Goal: Task Accomplishment & Management: Manage account settings

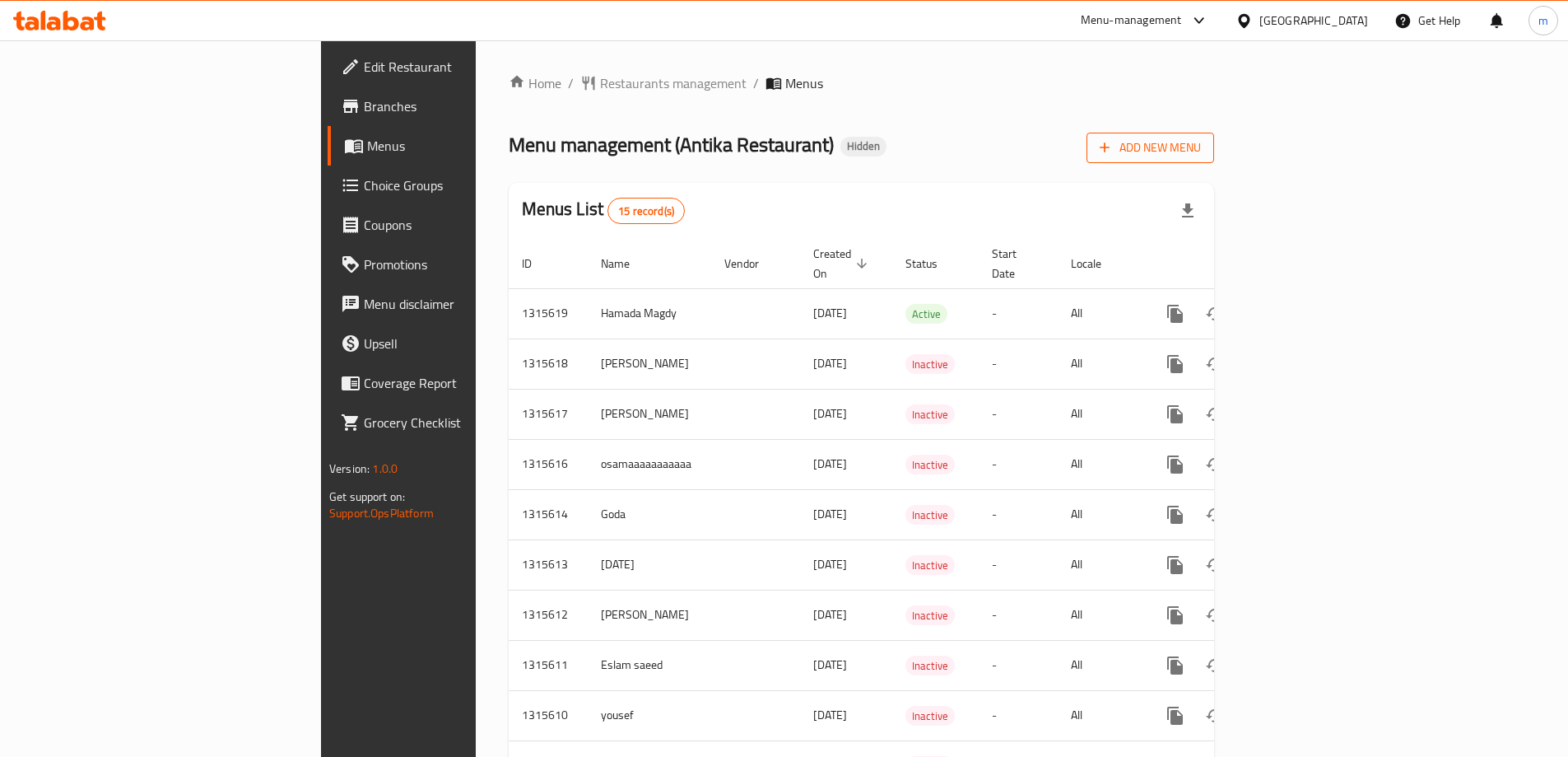
click at [1201, 143] on span "Add New Menu" at bounding box center [1150, 148] width 101 height 20
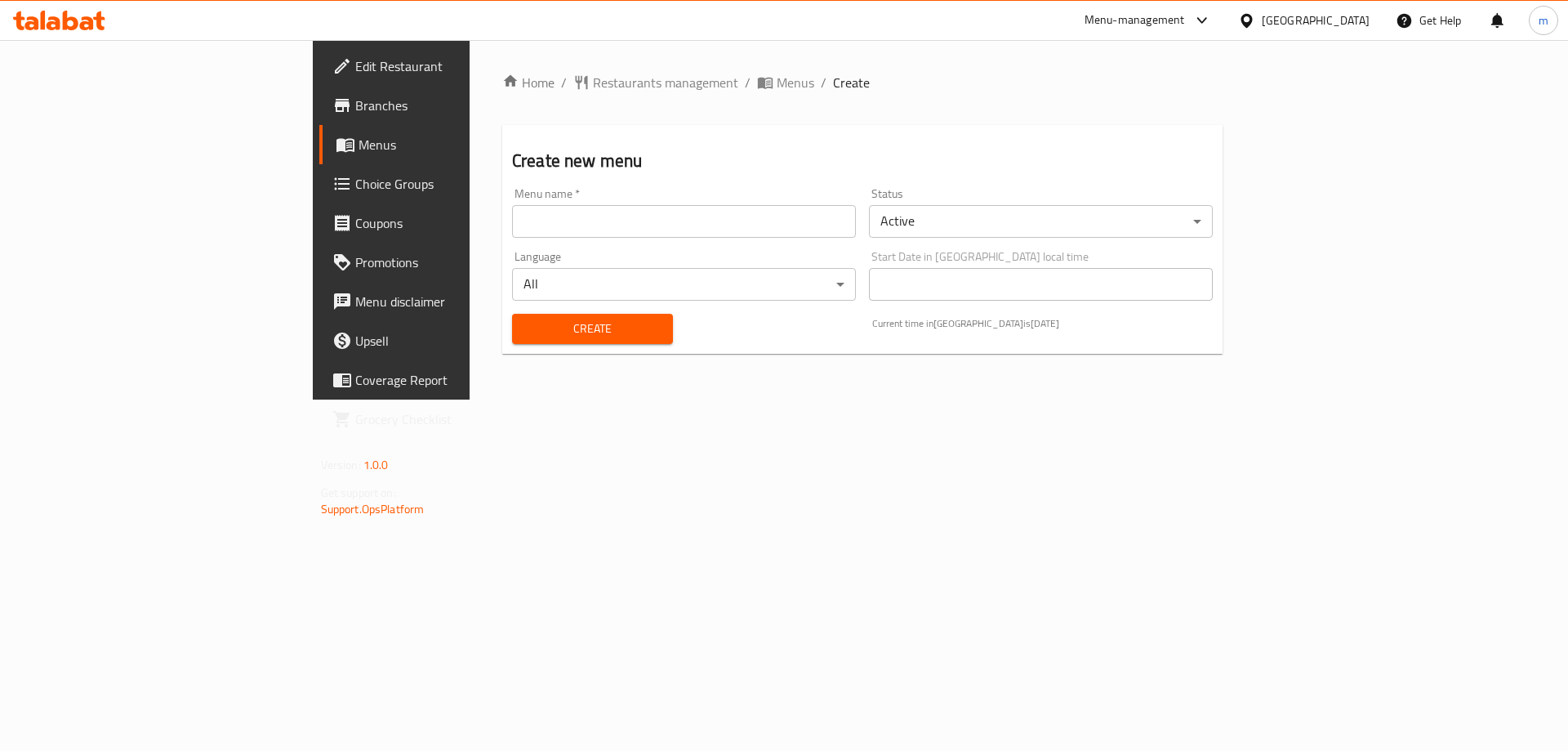
click at [512, 222] on input "text" at bounding box center [683, 222] width 344 height 33
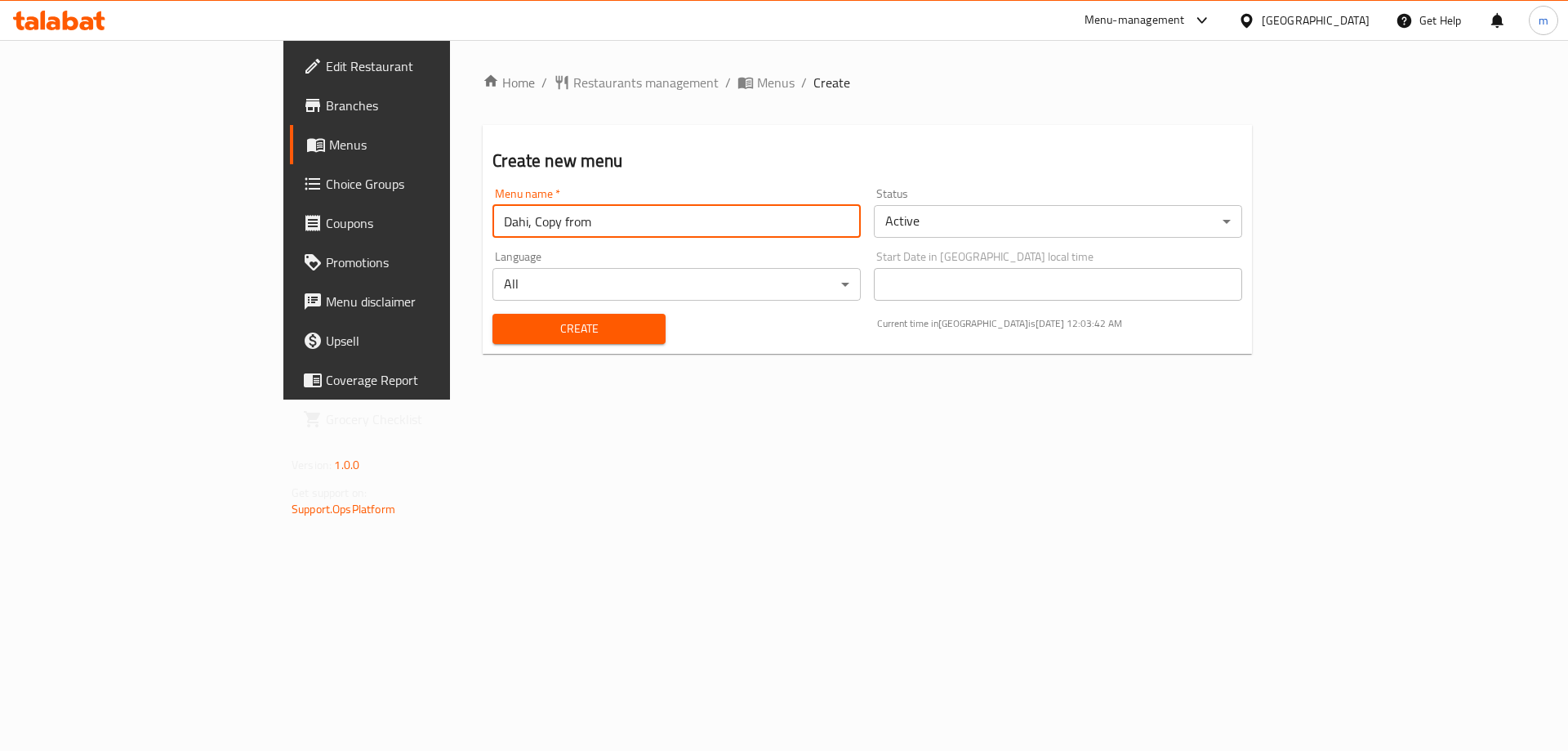
click at [492, 228] on input "Dahi, Copy from" at bounding box center [677, 222] width 368 height 33
click at [492, 231] on input "Dahi Copy from" at bounding box center [677, 222] width 368 height 33
paste input "510655"
type input "Dahi Copy from 510655"
click at [506, 329] on span "Create" at bounding box center [579, 329] width 146 height 20
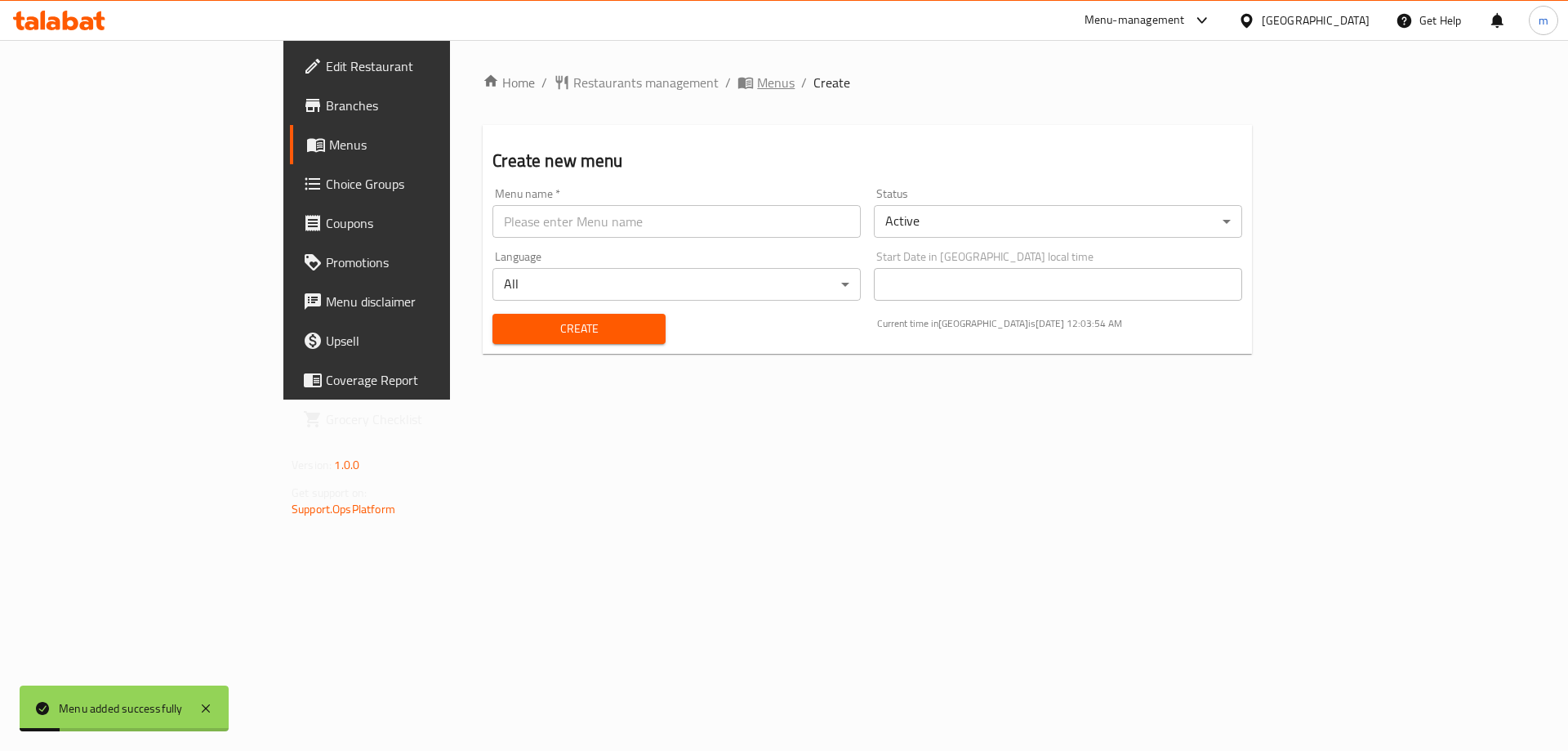
click at [757, 78] on span "Menus" at bounding box center [776, 82] width 38 height 19
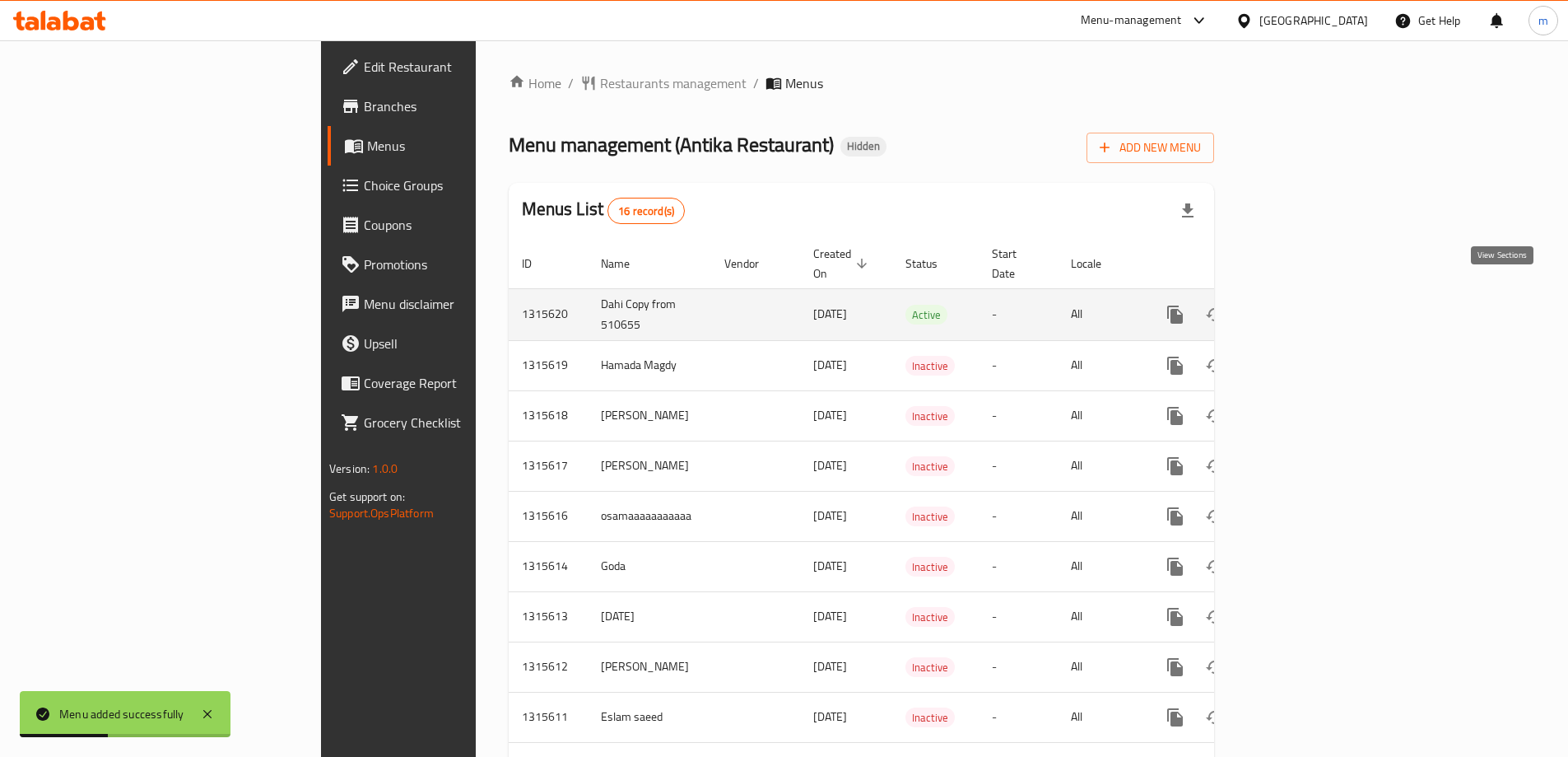
click at [1304, 305] on icon "enhanced table" at bounding box center [1294, 315] width 19 height 19
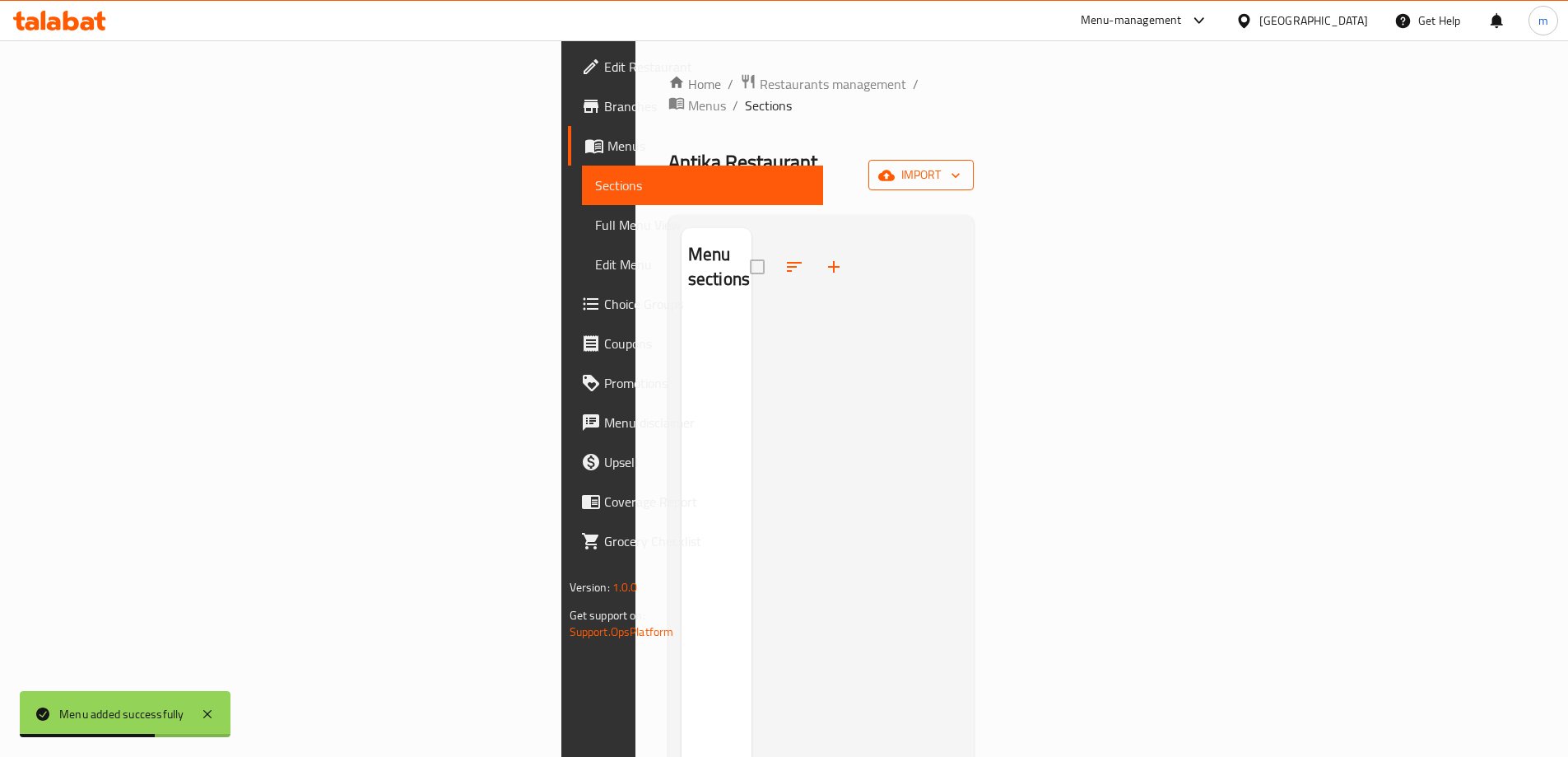
click at [961, 164] on span "import" at bounding box center [921, 174] width 79 height 20
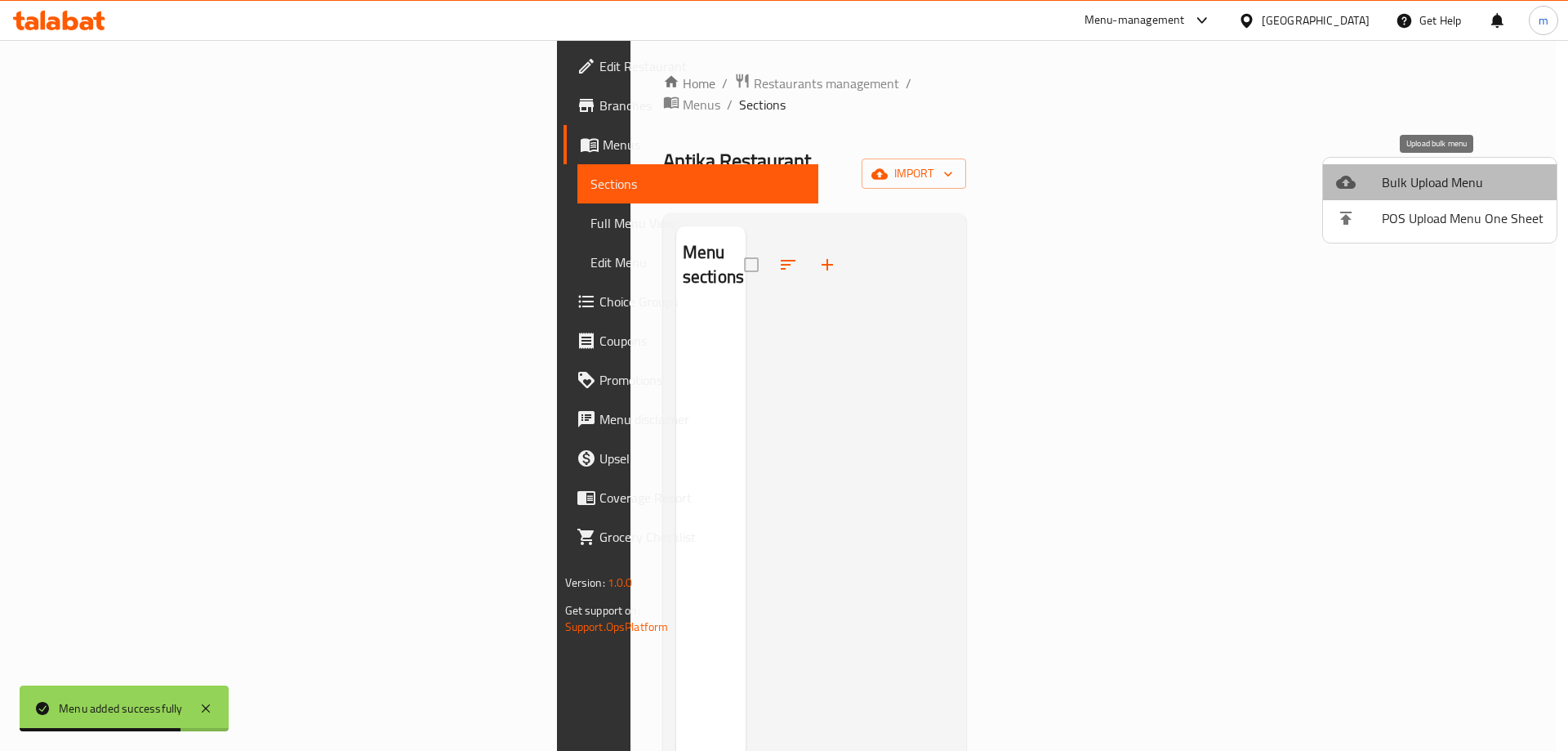
click at [1443, 180] on span "Bulk Upload Menu" at bounding box center [1463, 182] width 162 height 19
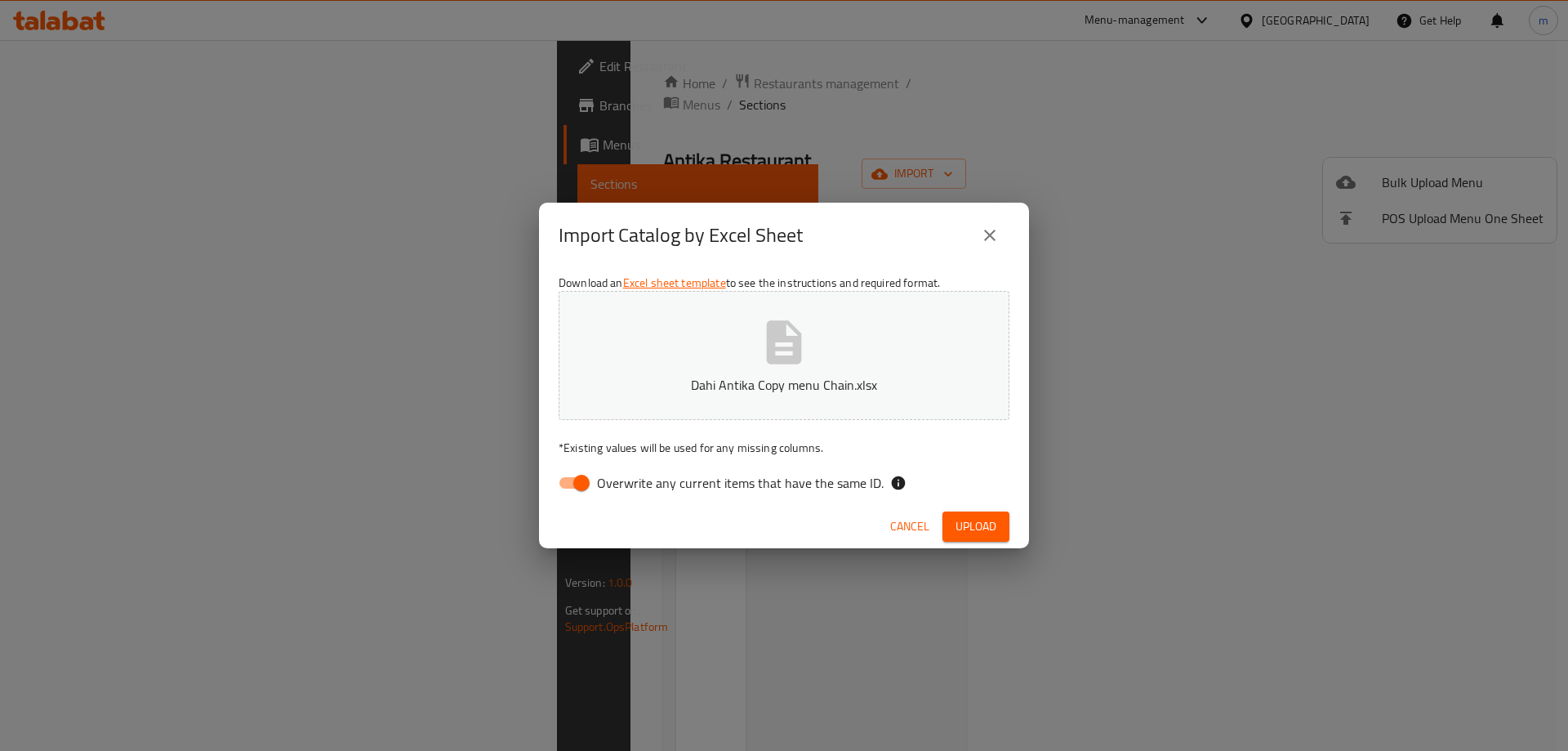
click at [563, 486] on input "Overwrite any current items that have the same ID." at bounding box center [581, 483] width 93 height 31
checkbox input "false"
click at [971, 528] on span "Upload" at bounding box center [976, 526] width 40 height 20
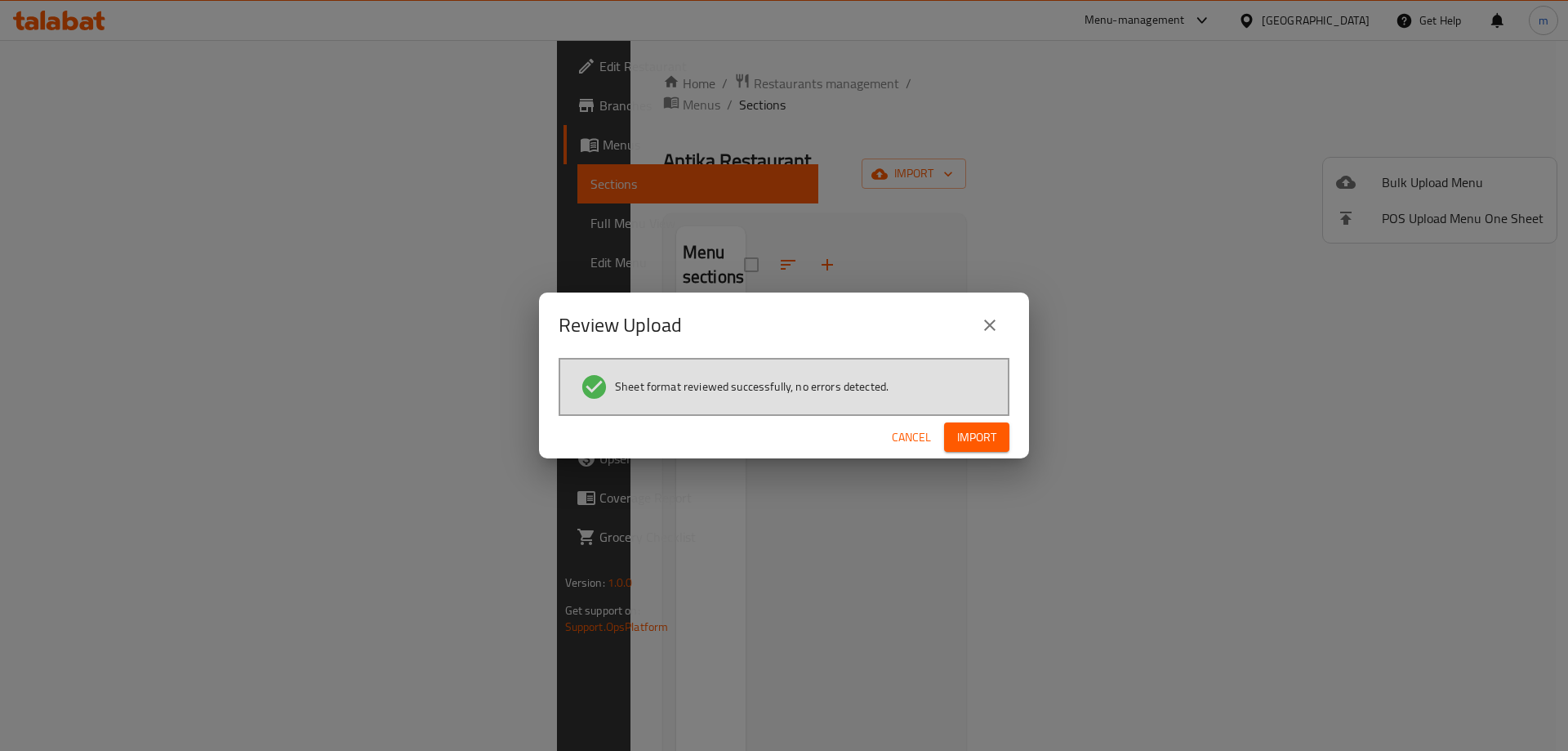
click at [964, 435] on span "Import" at bounding box center [976, 437] width 40 height 20
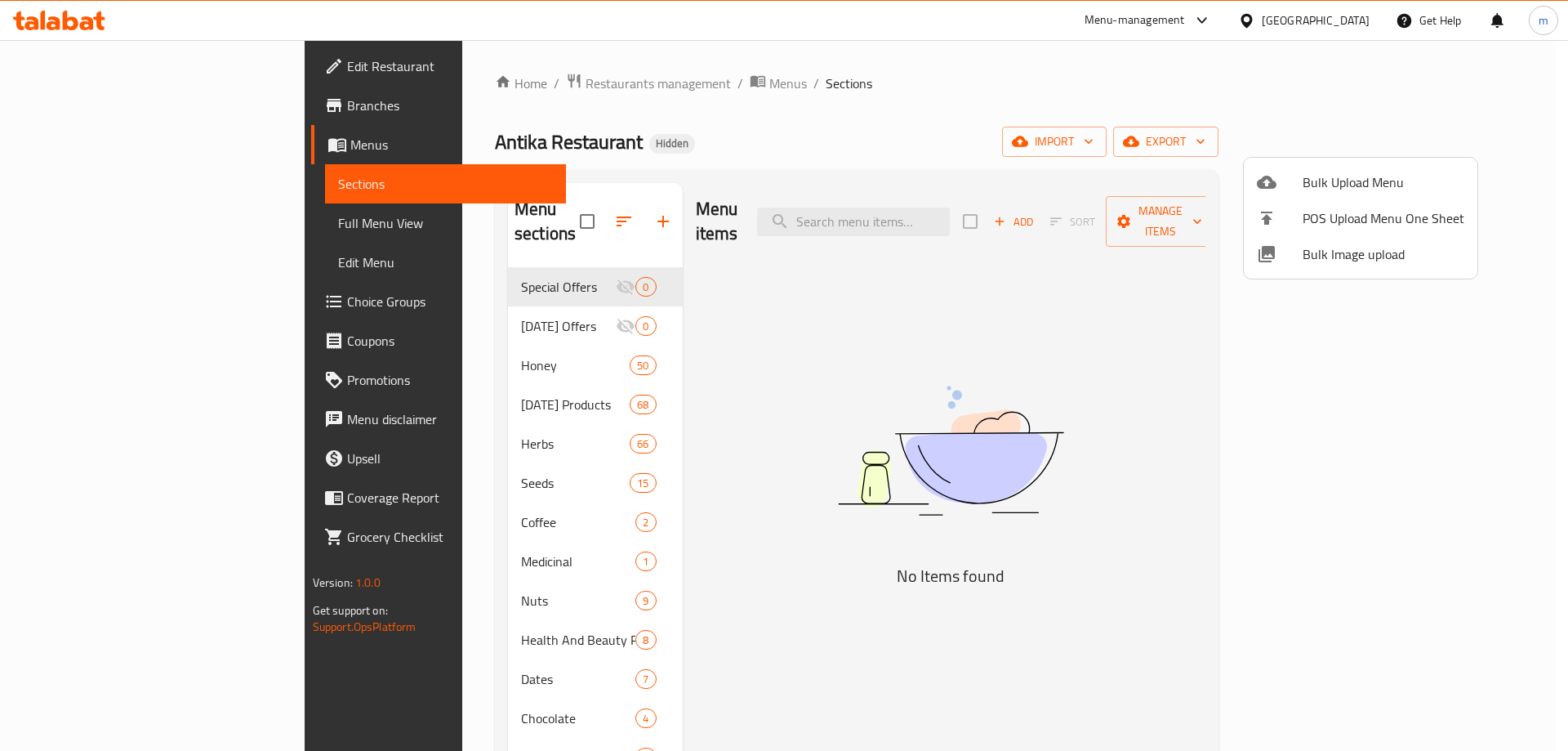
click at [1125, 252] on div at bounding box center [784, 375] width 1568 height 751
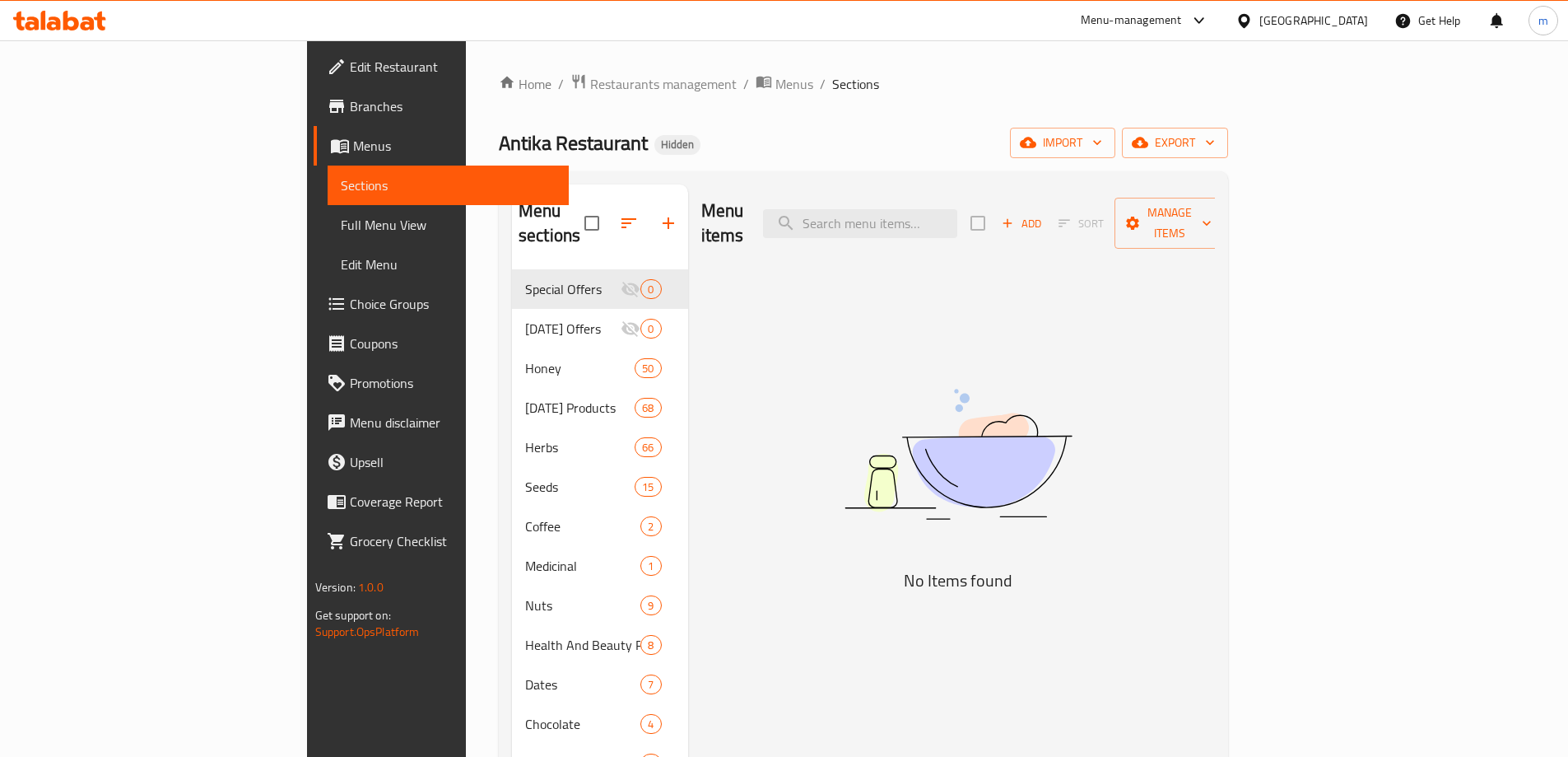
click at [341, 229] on span "Full Menu View" at bounding box center [448, 224] width 215 height 19
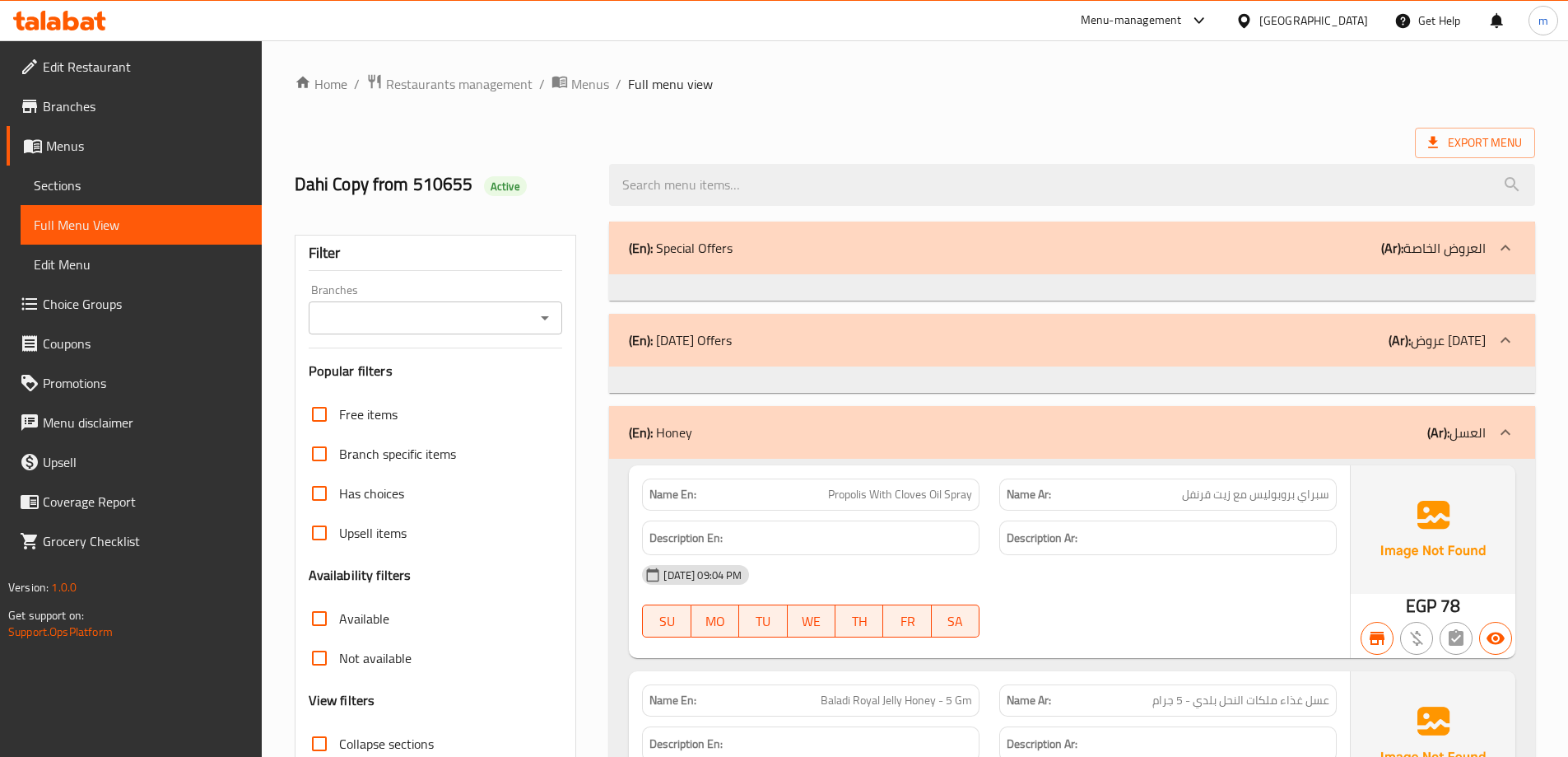
scroll to position [5, 0]
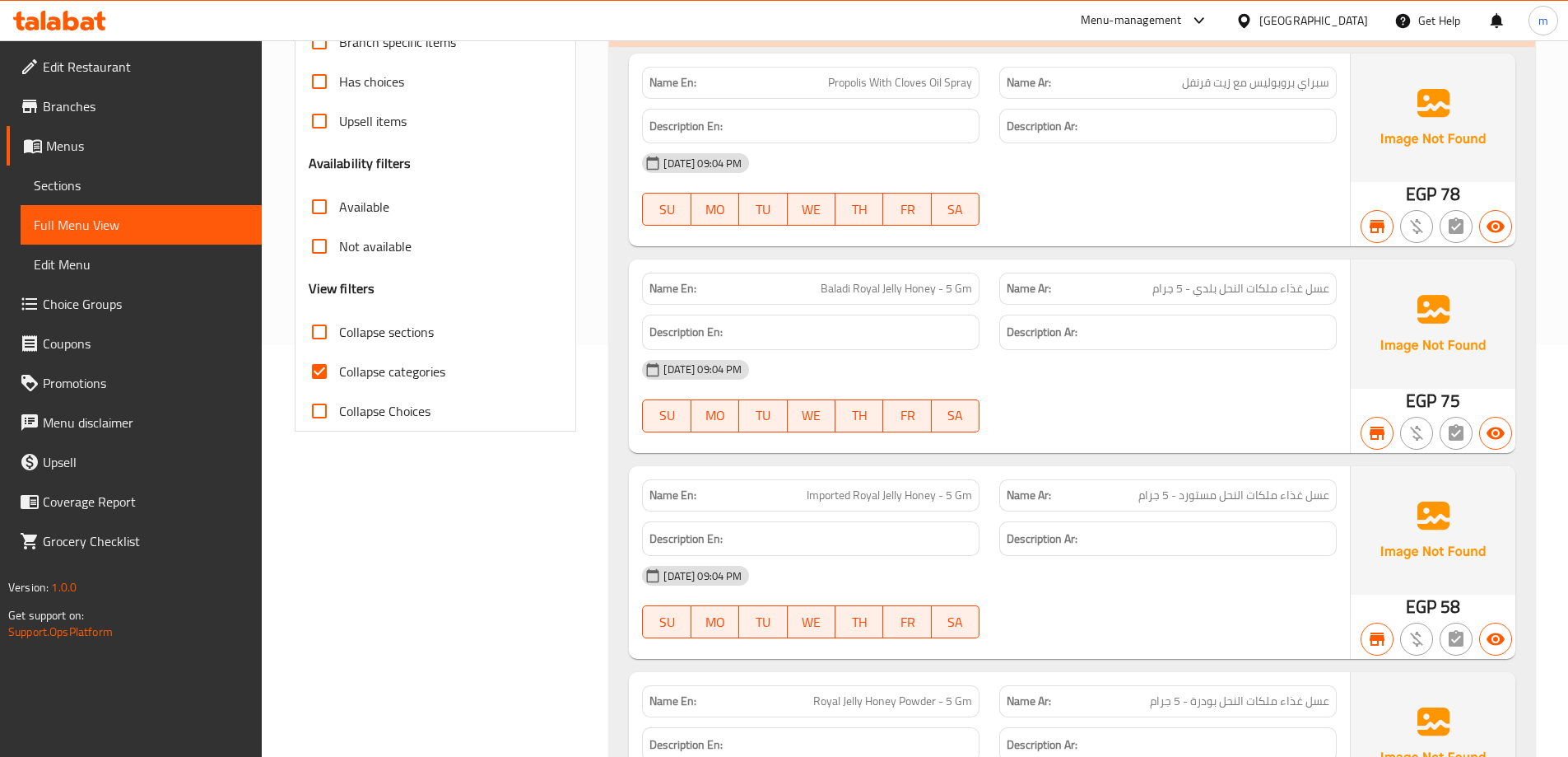
click at [316, 369] on input "Collapse categories" at bounding box center [319, 371] width 40 height 40
checkbox input "false"
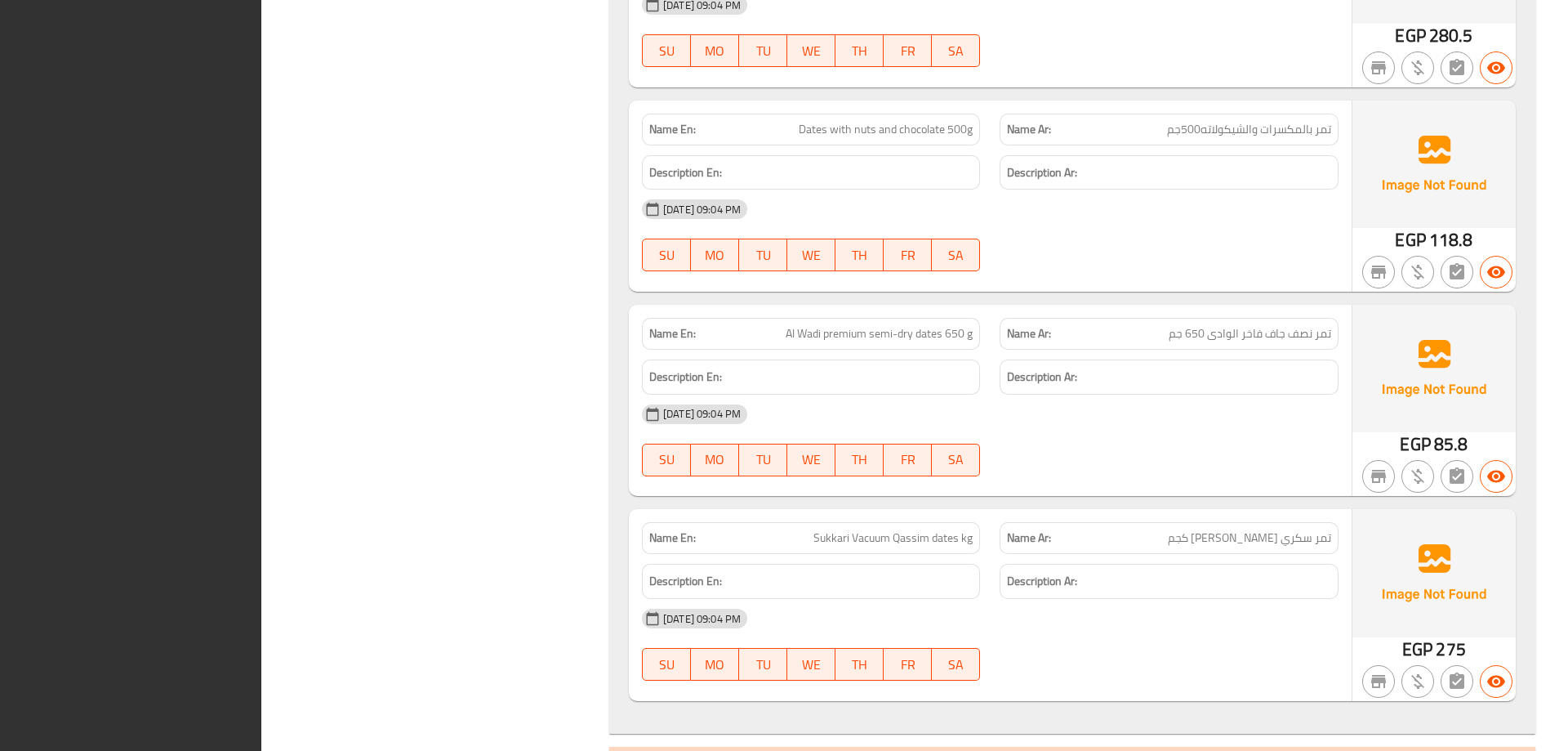
scroll to position [29330, 0]
